Goal: Transaction & Acquisition: Book appointment/travel/reservation

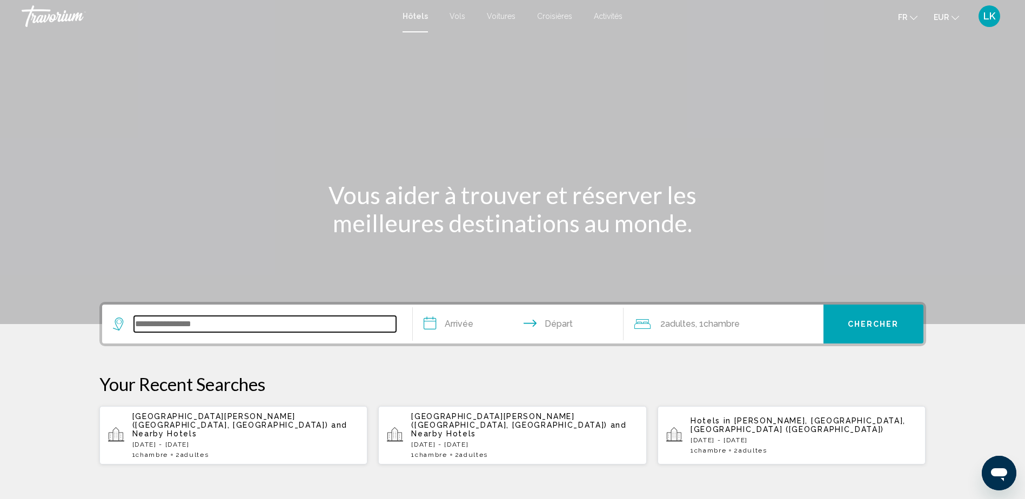
click at [228, 320] on input "Search widget" at bounding box center [265, 324] width 262 height 16
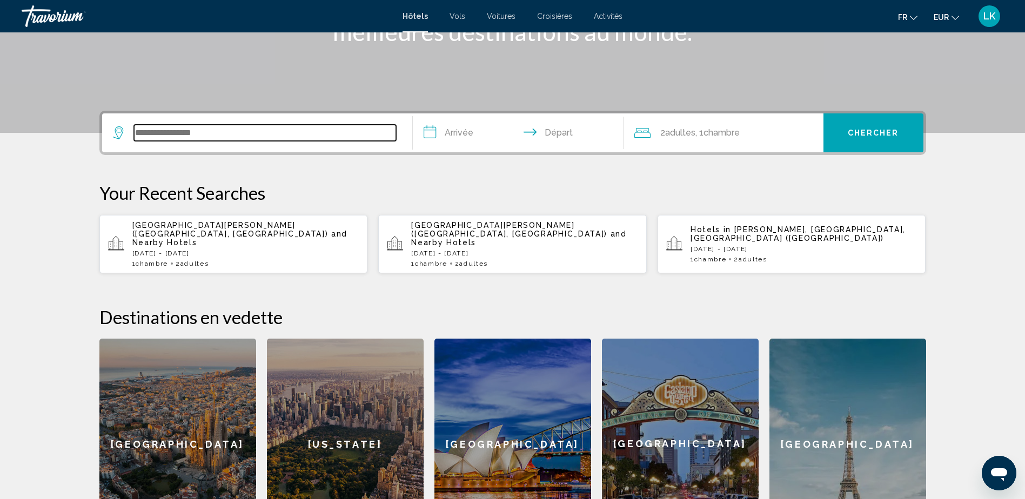
scroll to position [267, 0]
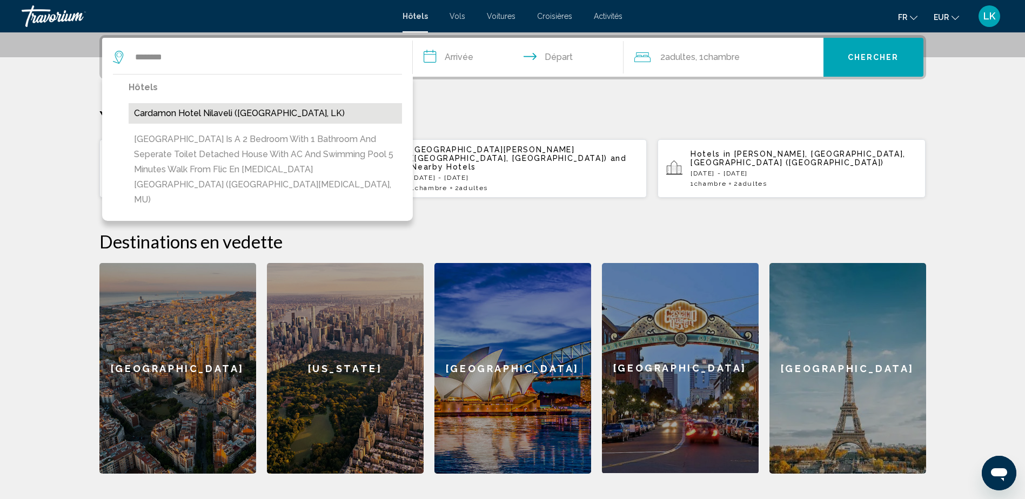
drag, startPoint x: 276, startPoint y: 117, endPoint x: 465, endPoint y: 89, distance: 190.6
click at [277, 117] on button "Cardamon Hotel Nilaveli ([GEOGRAPHIC_DATA], LK)" at bounding box center [265, 113] width 273 height 21
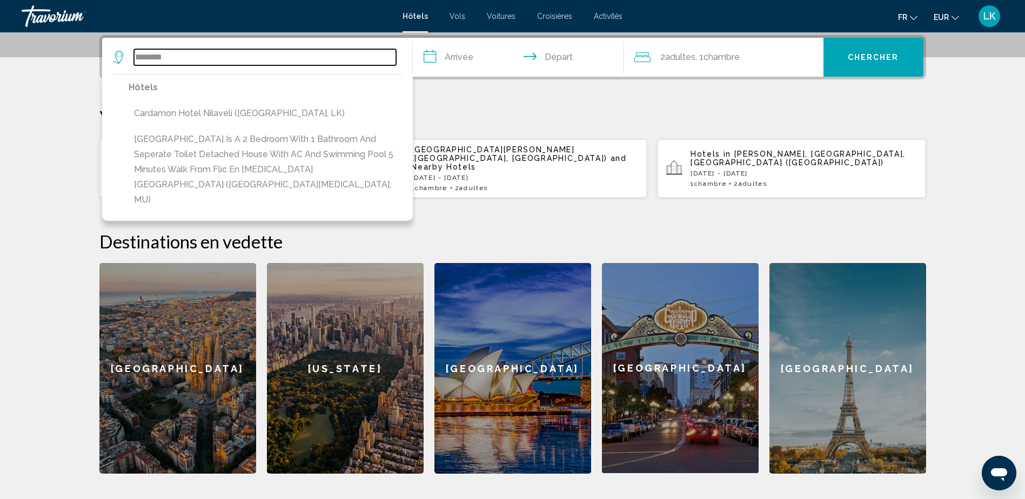
type input "**********"
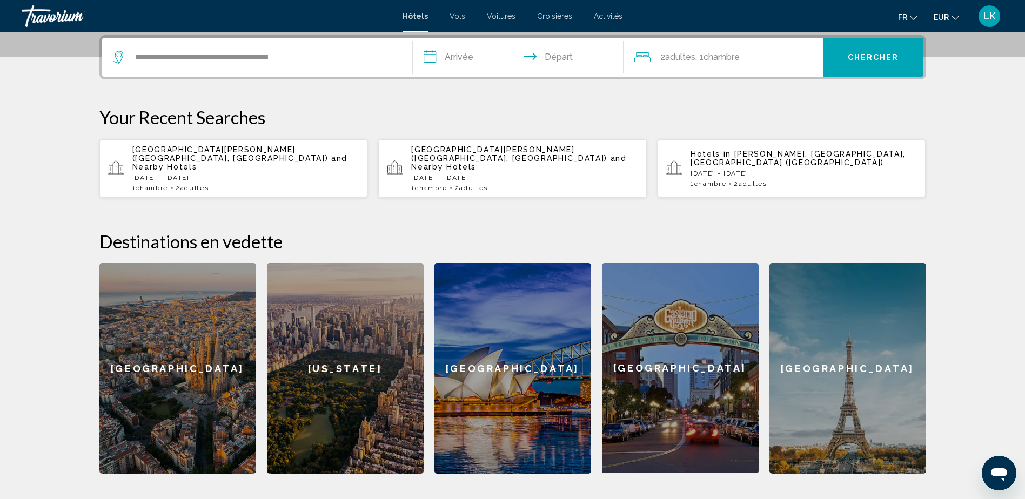
click at [481, 63] on input "**********" at bounding box center [520, 59] width 215 height 42
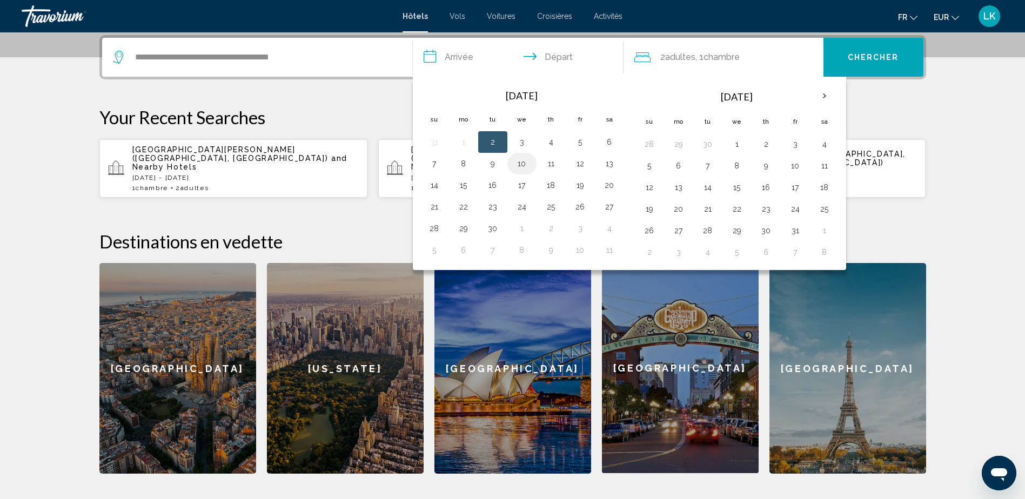
click at [518, 160] on button "10" at bounding box center [521, 163] width 17 height 15
drag, startPoint x: 573, startPoint y: 163, endPoint x: 581, endPoint y: 155, distance: 11.8
click at [573, 163] on button "12" at bounding box center [580, 163] width 17 height 15
type input "**********"
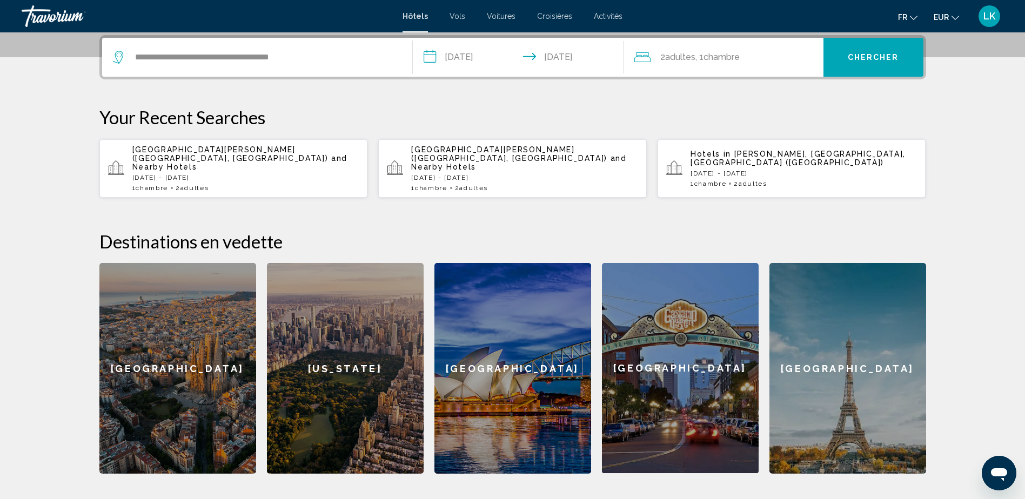
click at [848, 66] on button "Chercher" at bounding box center [873, 57] width 100 height 39
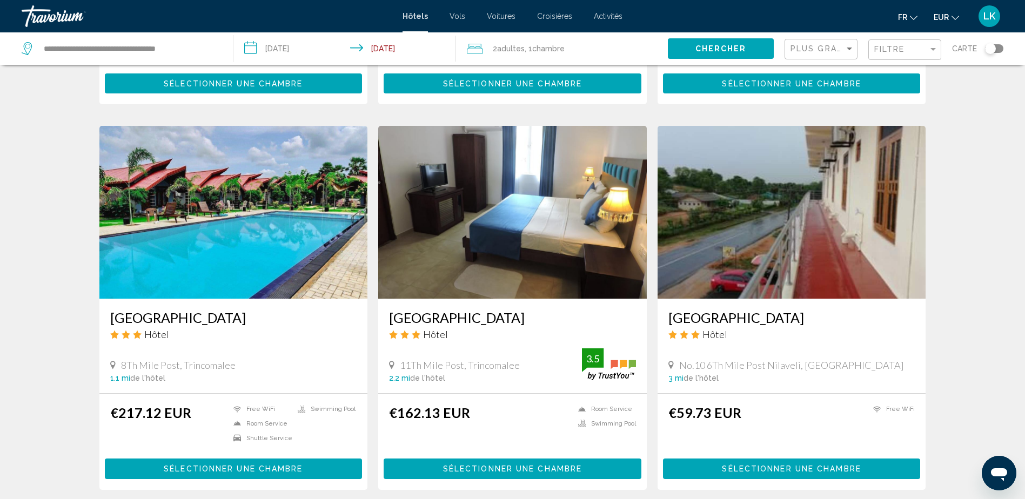
scroll to position [1311, 0]
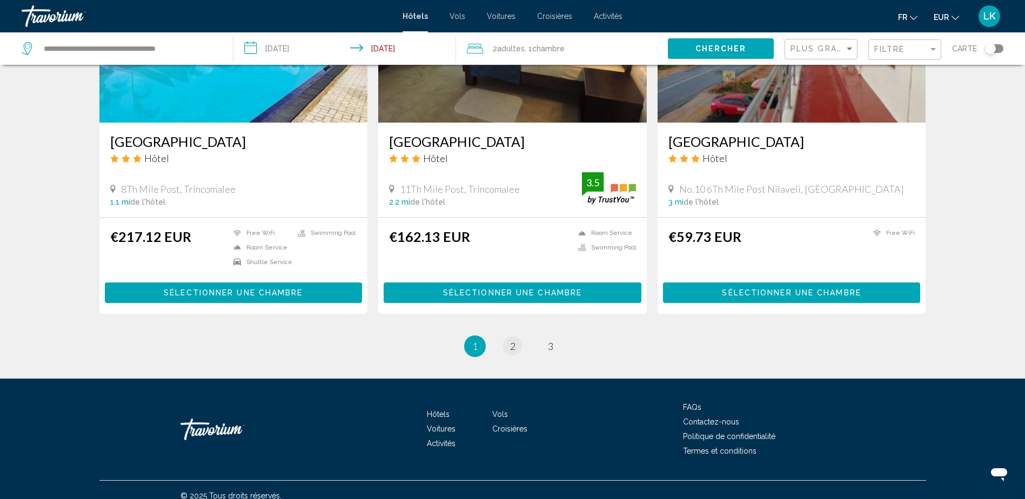
click at [504, 340] on li "page 2" at bounding box center [513, 347] width 22 height 22
click at [508, 340] on link "page 2" at bounding box center [512, 346] width 19 height 19
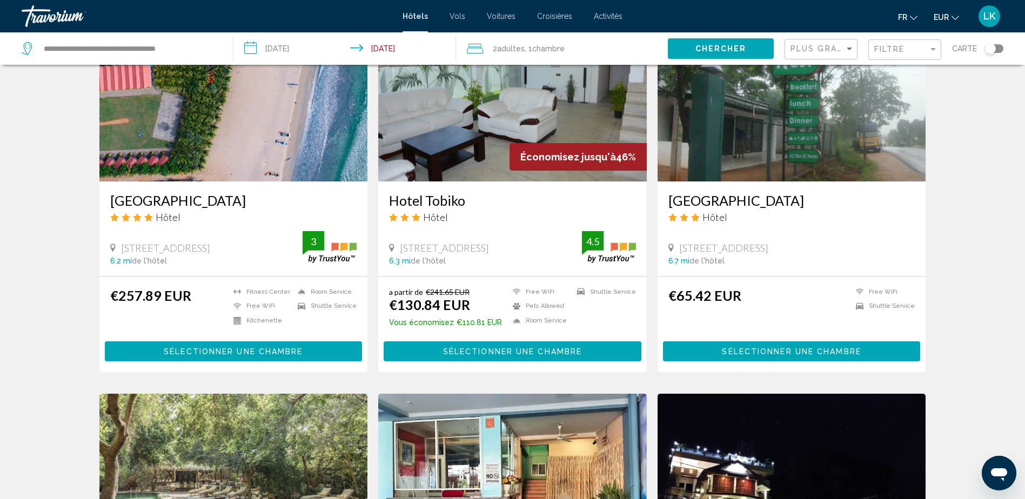
scroll to position [1081, 0]
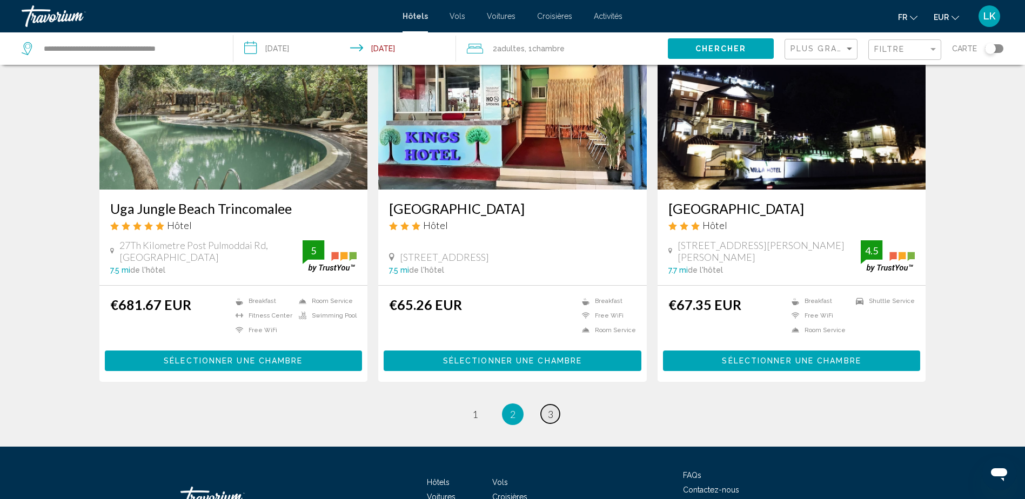
click at [551, 419] on span "3" at bounding box center [550, 414] width 5 height 12
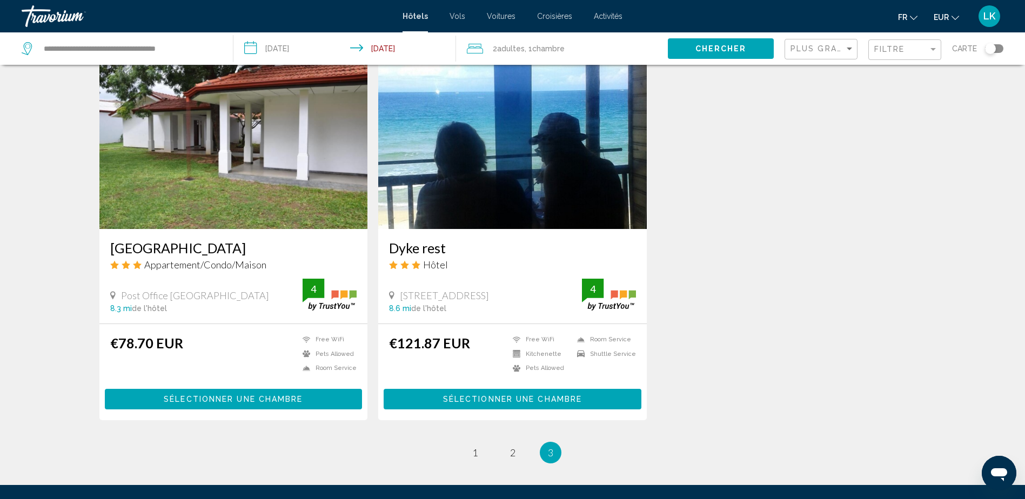
scroll to position [486, 0]
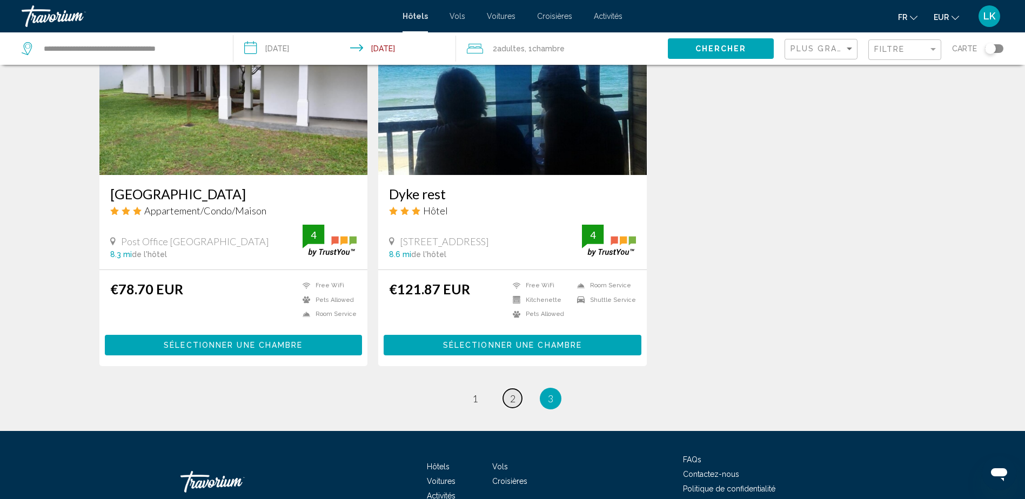
click at [512, 398] on span "2" at bounding box center [512, 399] width 5 height 12
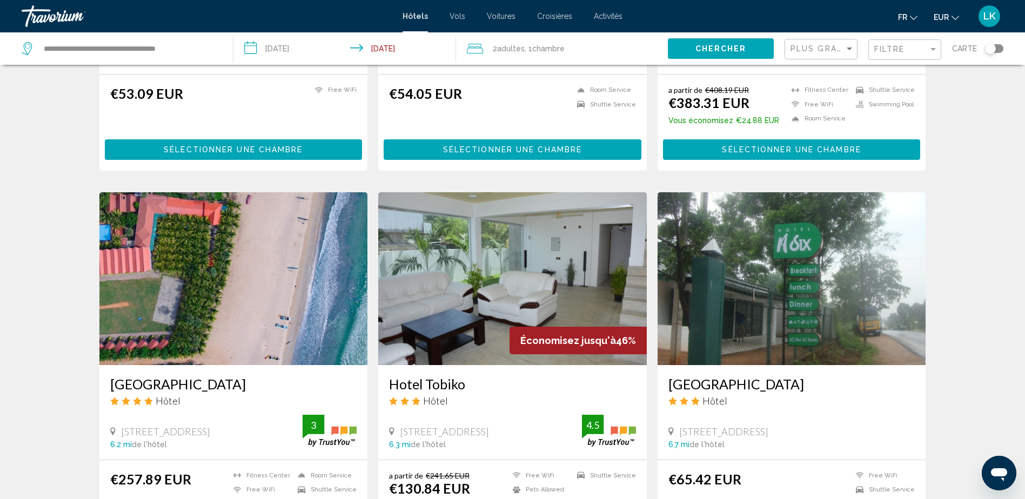
scroll to position [756, 0]
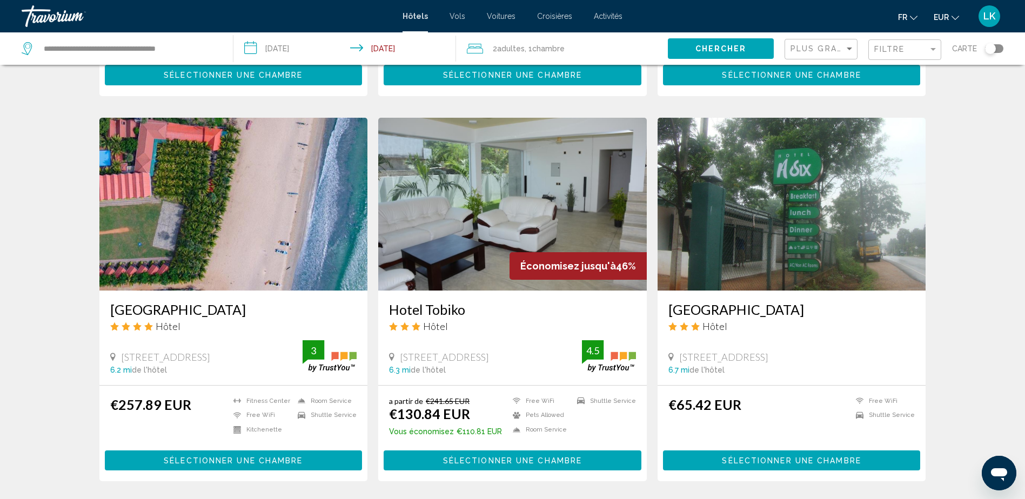
click at [276, 219] on img "Main content" at bounding box center [233, 204] width 269 height 173
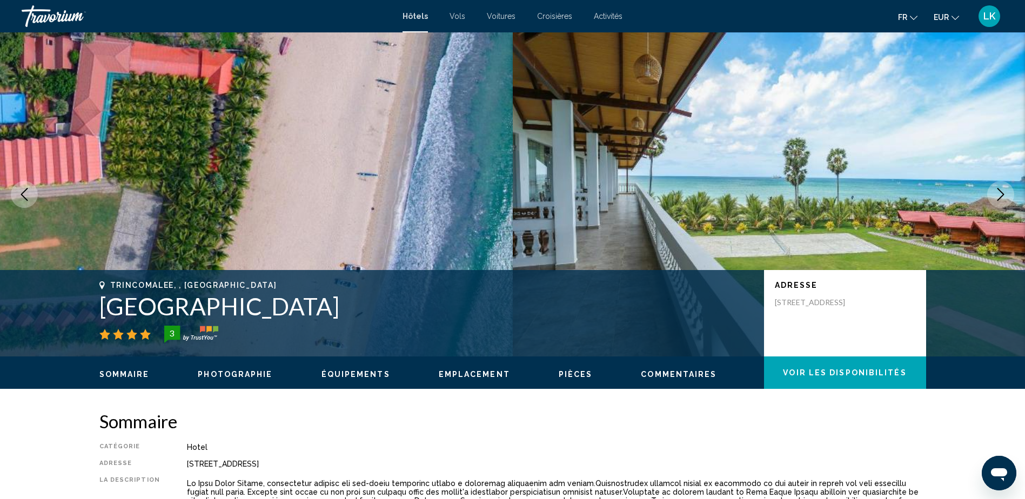
click at [992, 190] on button "Next image" at bounding box center [1000, 194] width 27 height 27
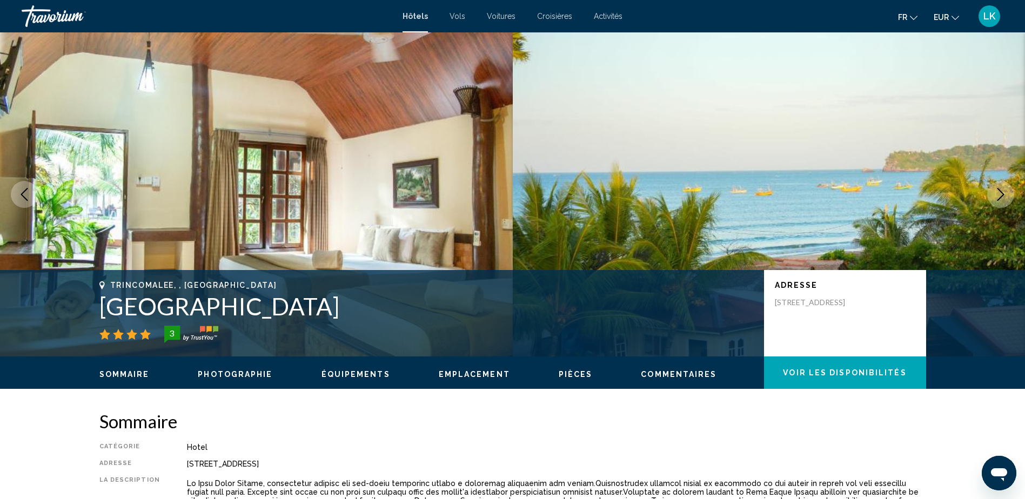
click at [992, 190] on button "Next image" at bounding box center [1000, 194] width 27 height 27
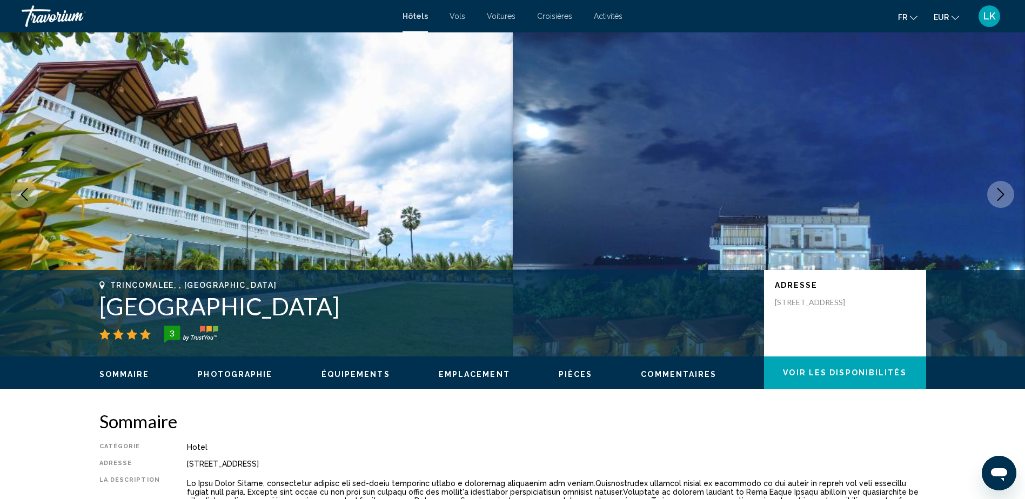
click at [992, 190] on button "Next image" at bounding box center [1000, 194] width 27 height 27
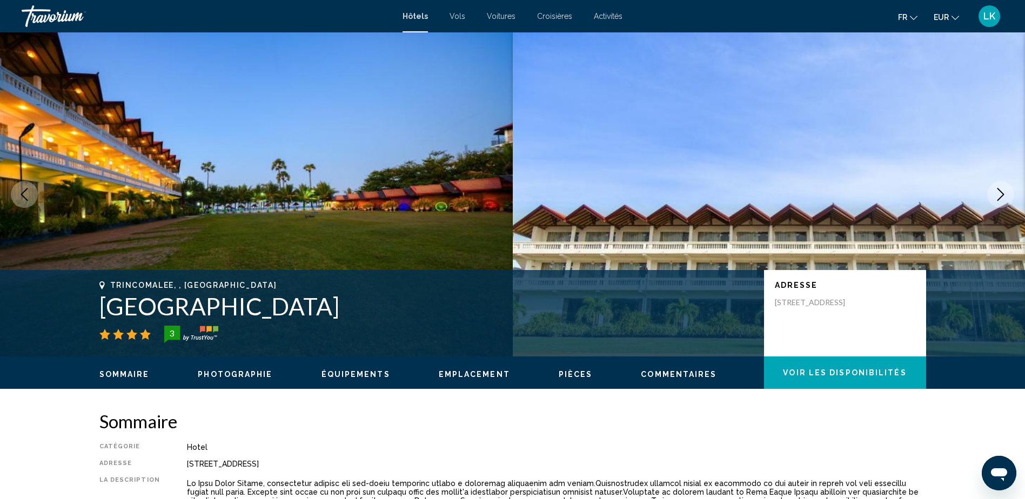
click at [993, 190] on button "Next image" at bounding box center [1000, 194] width 27 height 27
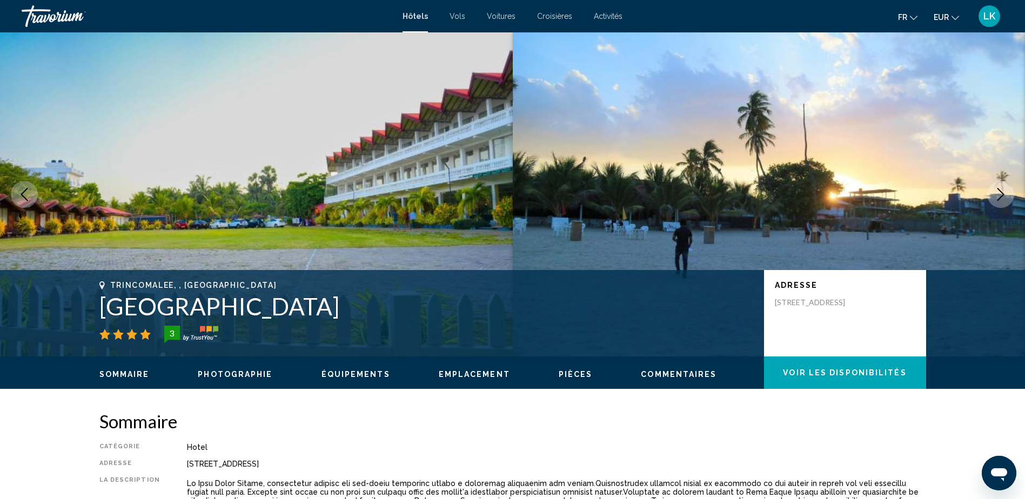
click at [993, 190] on button "Next image" at bounding box center [1000, 194] width 27 height 27
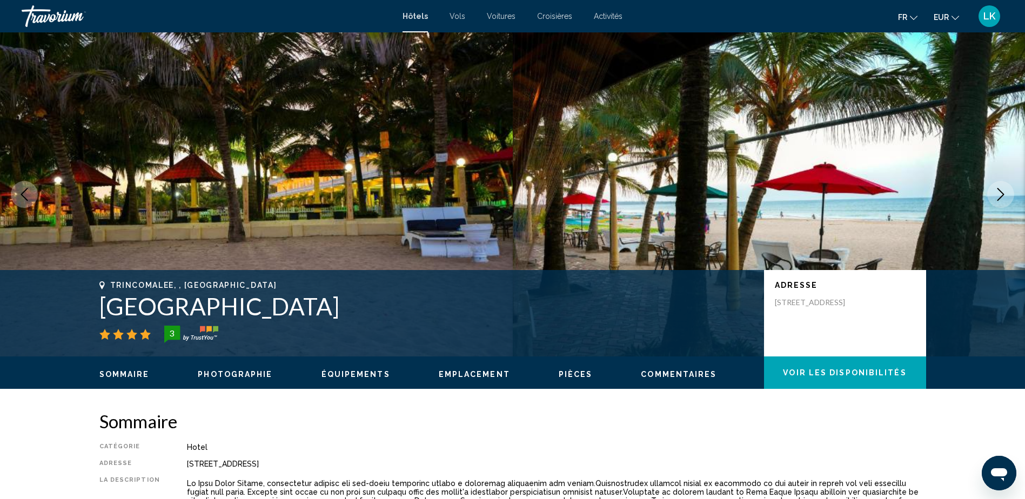
click at [994, 190] on button "Next image" at bounding box center [1000, 194] width 27 height 27
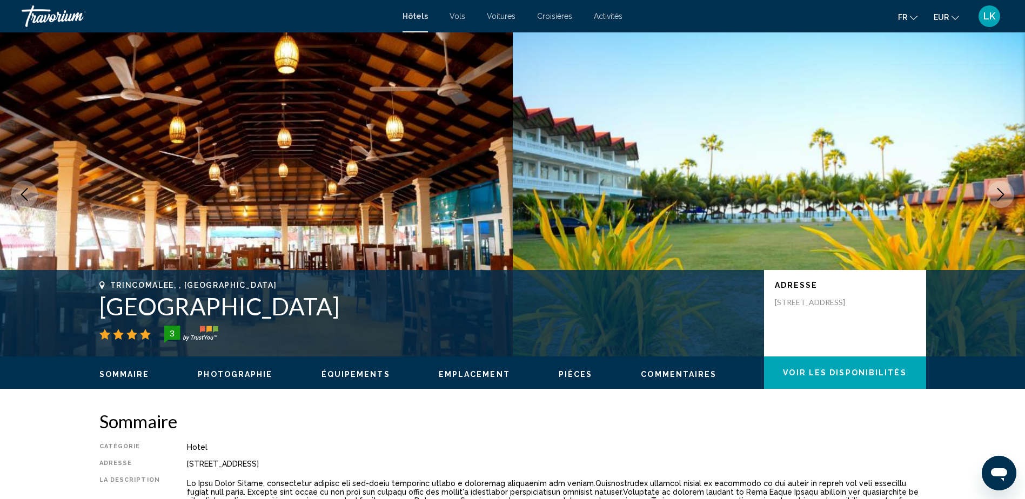
click at [994, 190] on button "Next image" at bounding box center [1000, 194] width 27 height 27
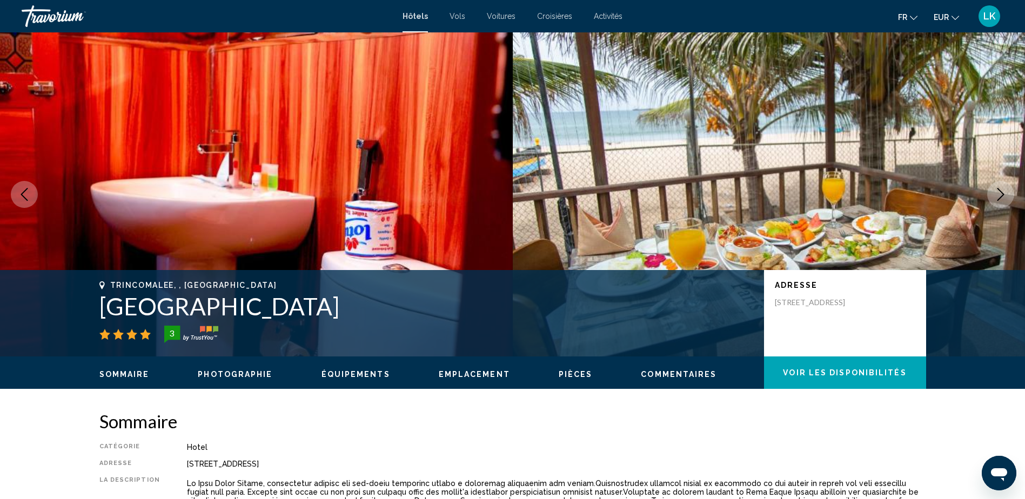
click at [994, 190] on icon "Next image" at bounding box center [1000, 194] width 13 height 13
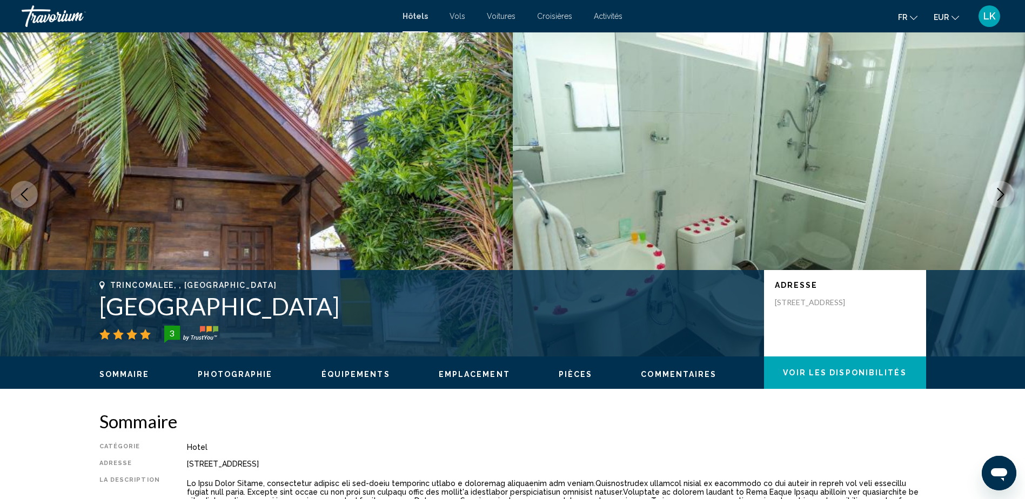
click at [995, 190] on icon "Next image" at bounding box center [1000, 194] width 13 height 13
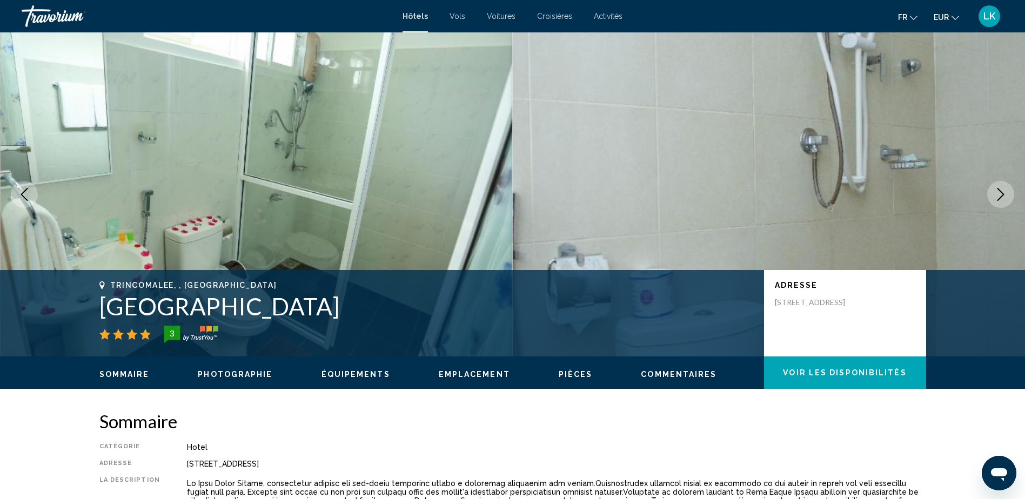
click at [995, 190] on icon "Next image" at bounding box center [1000, 194] width 13 height 13
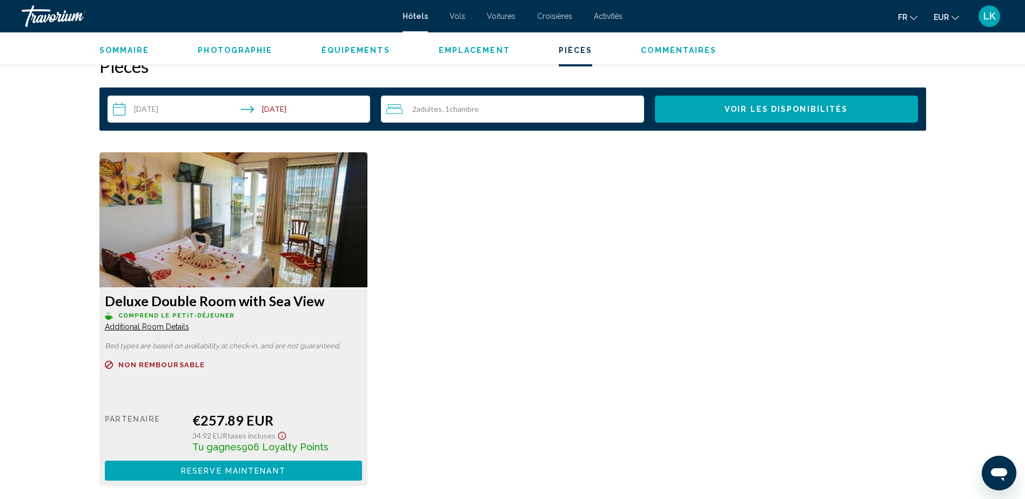
scroll to position [1405, 0]
